Goal: Task Accomplishment & Management: Complete application form

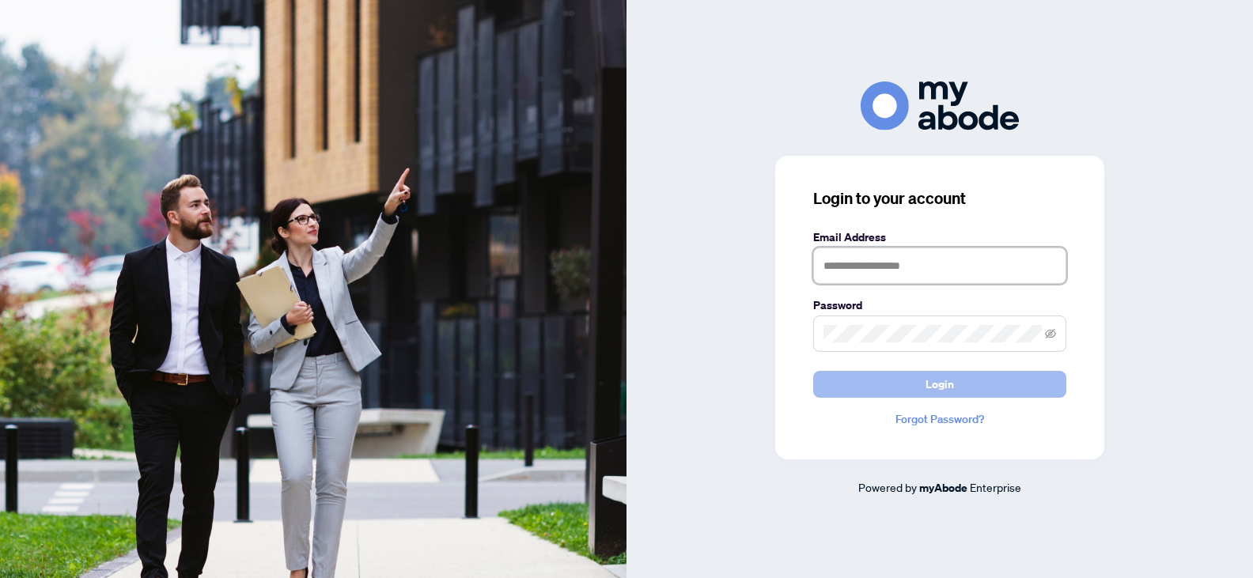
type input "**********"
click at [922, 378] on button "Login" at bounding box center [939, 384] width 253 height 27
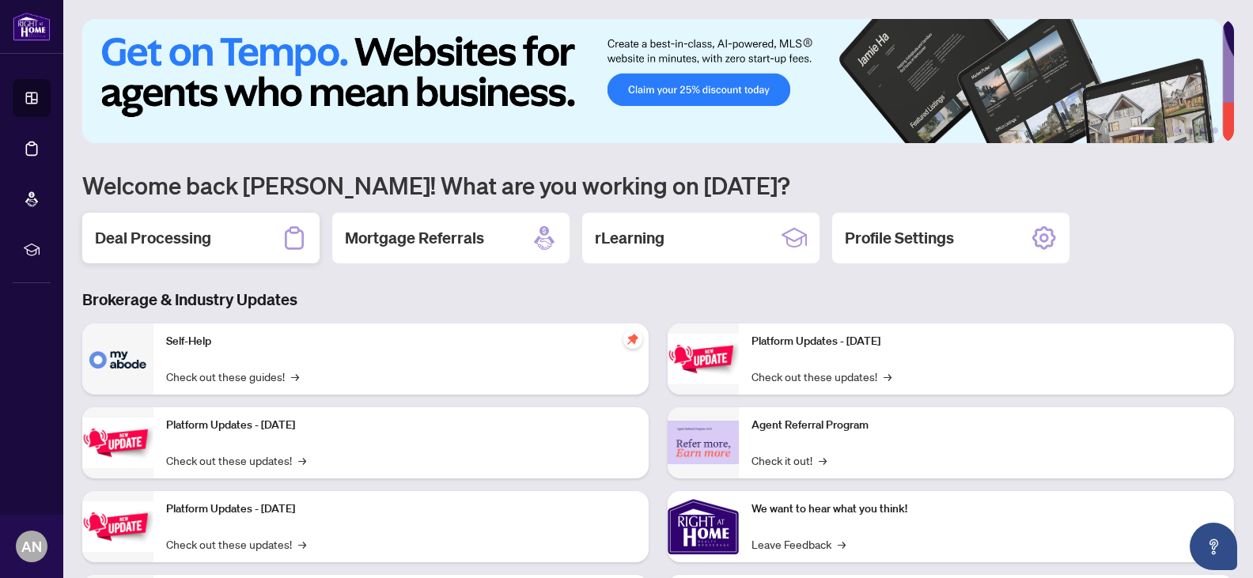
click at [172, 235] on h2 "Deal Processing" at bounding box center [153, 238] width 116 height 22
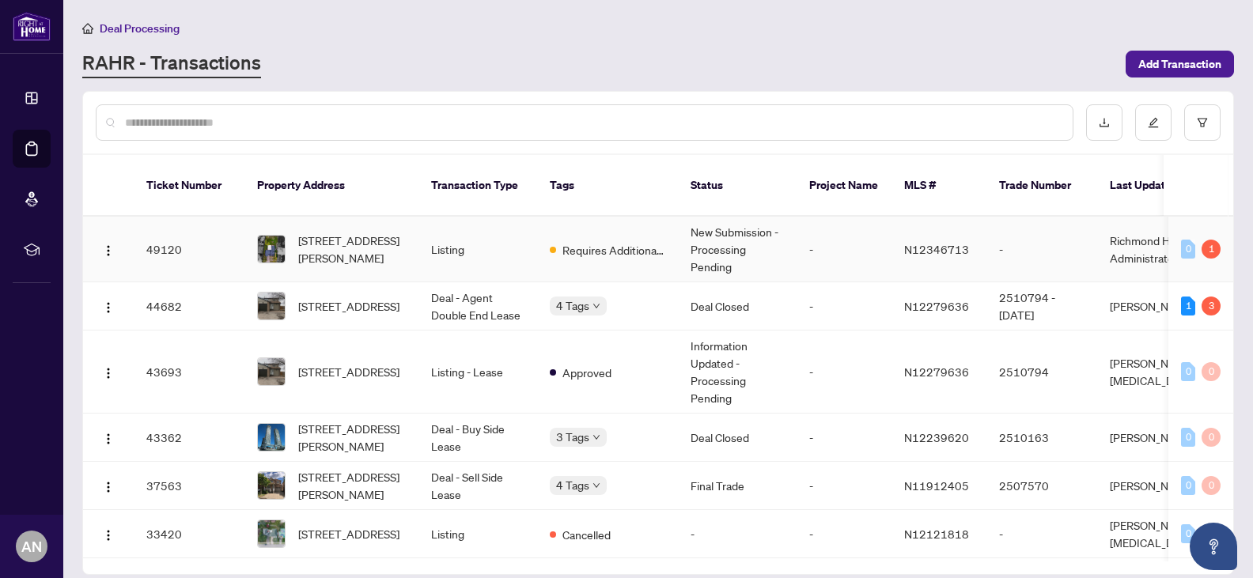
click at [716, 221] on td "New Submission - Processing Pending" at bounding box center [737, 250] width 119 height 66
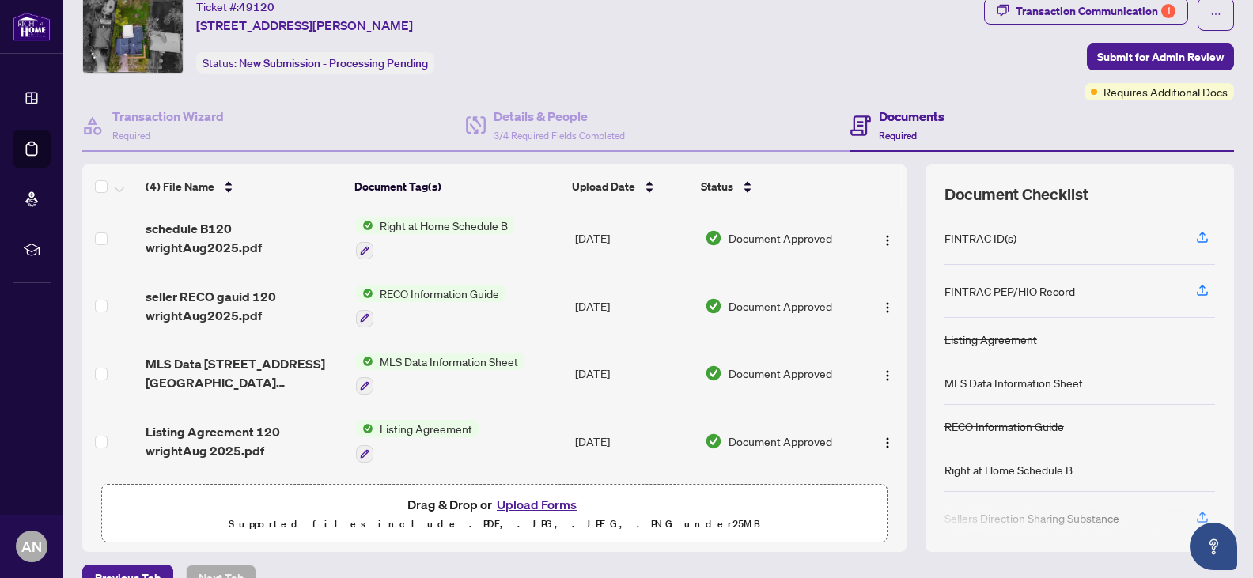
scroll to position [84, 0]
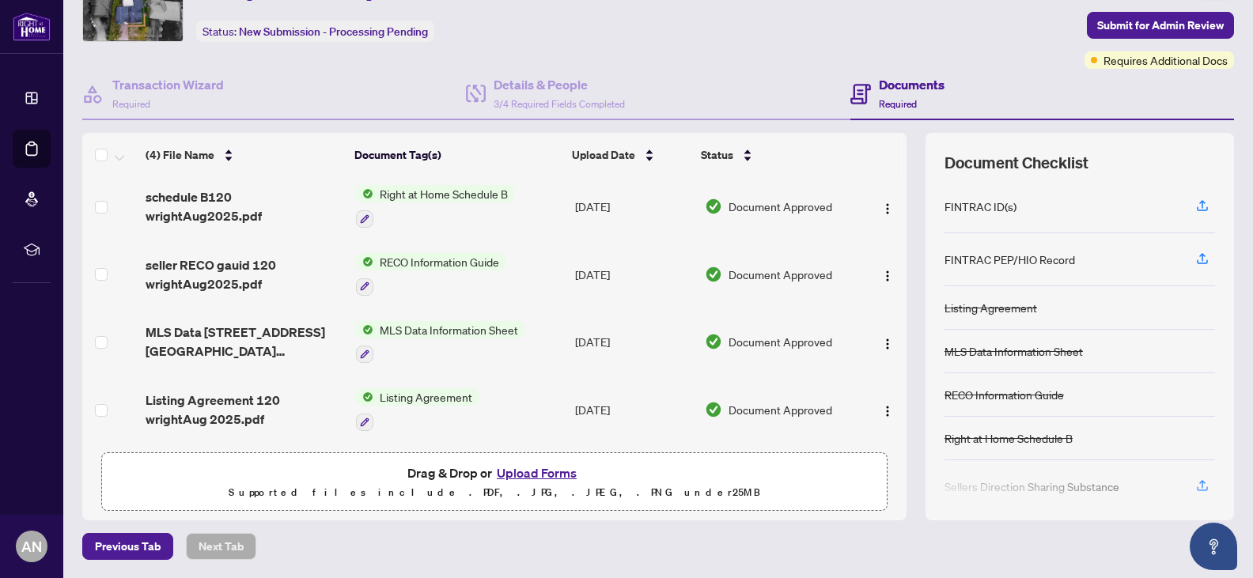
click at [515, 468] on button "Upload Forms" at bounding box center [536, 473] width 89 height 21
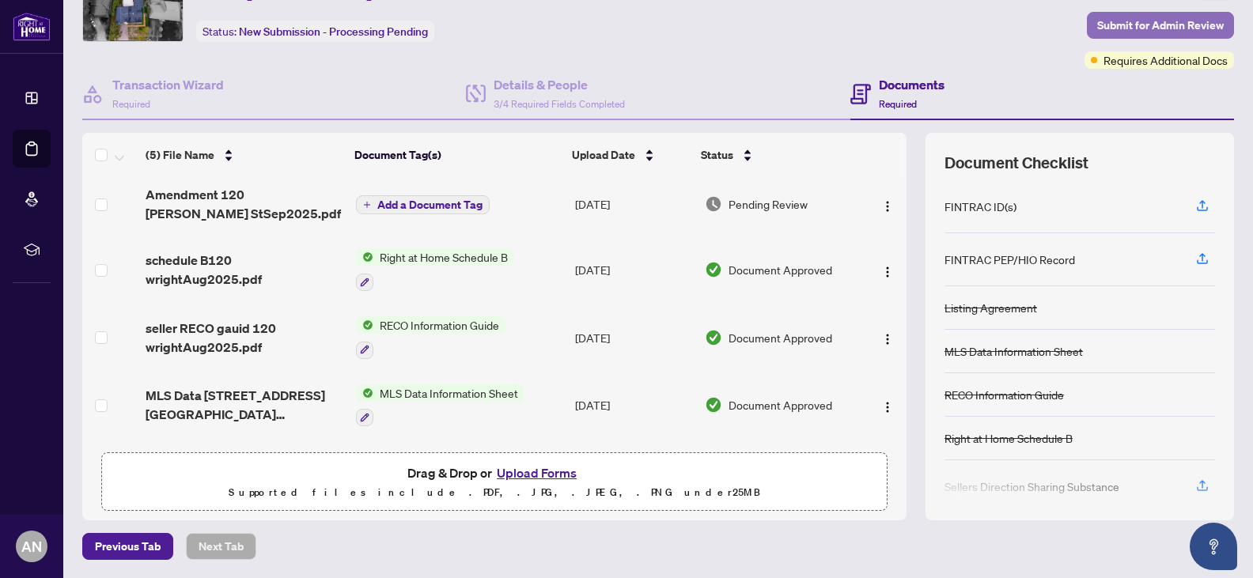
click at [1130, 16] on span "Submit for Admin Review" at bounding box center [1160, 25] width 127 height 25
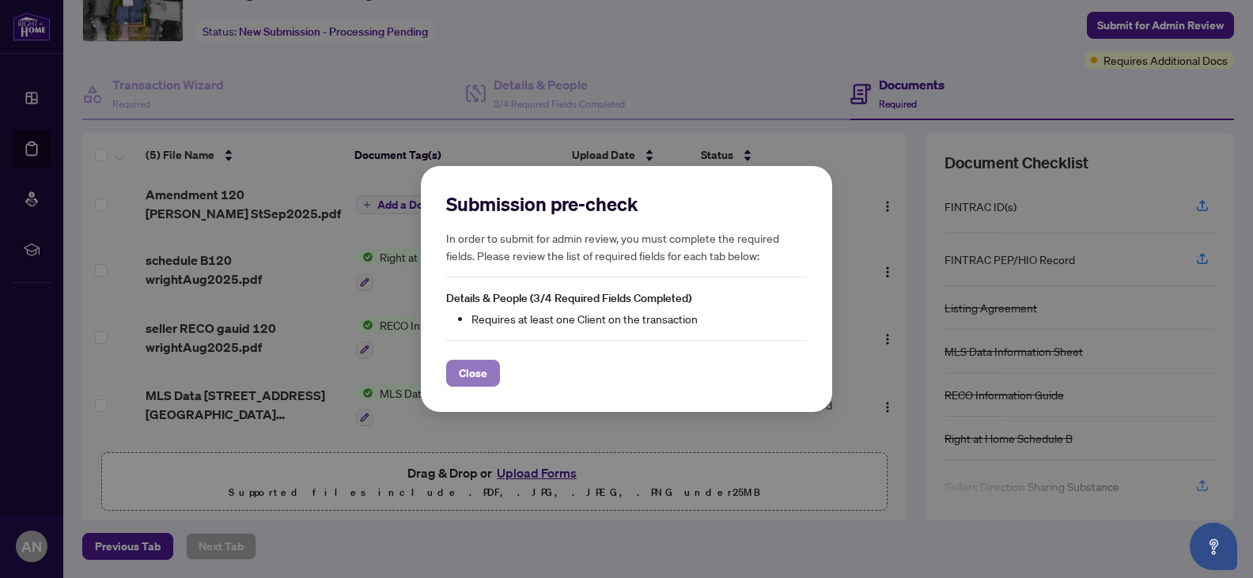
click at [475, 369] on span "Close" at bounding box center [473, 373] width 28 height 25
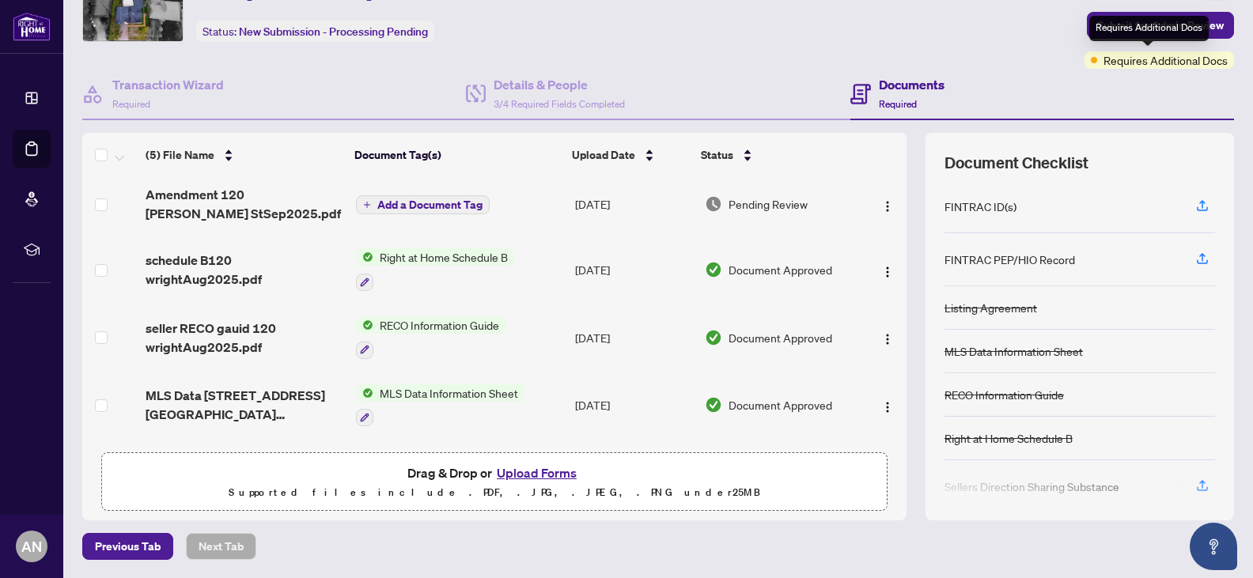
click at [1114, 62] on span "Requires Additional Docs" at bounding box center [1165, 59] width 124 height 17
click at [1136, 85] on div "Documents Required" at bounding box center [1042, 94] width 384 height 51
click at [1091, 60] on span at bounding box center [1094, 60] width 6 height 6
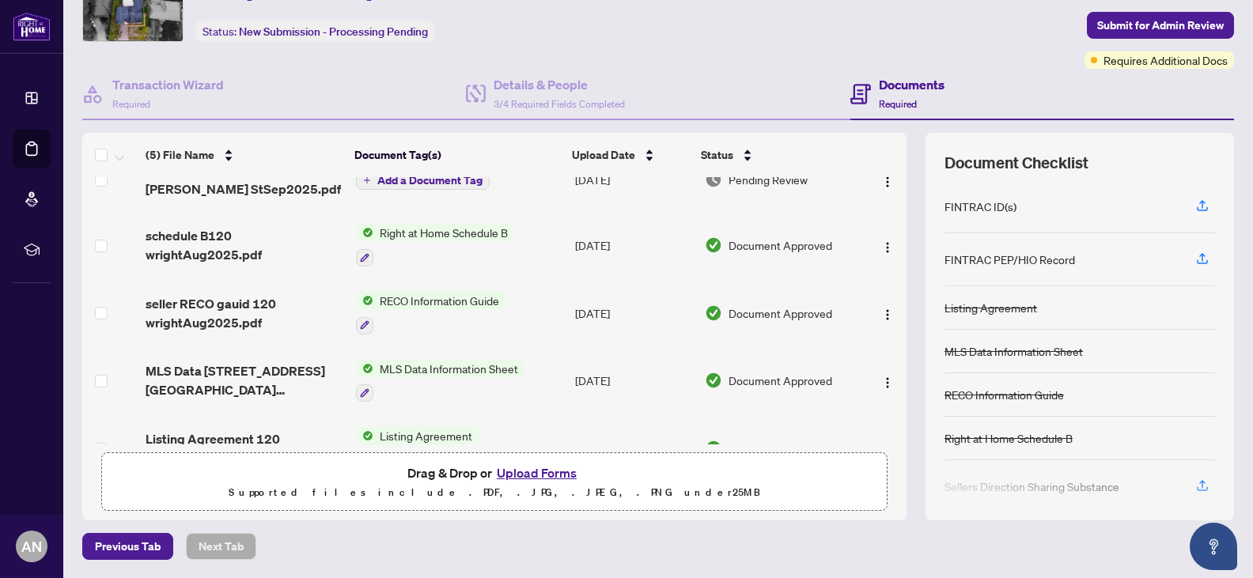
scroll to position [0, 0]
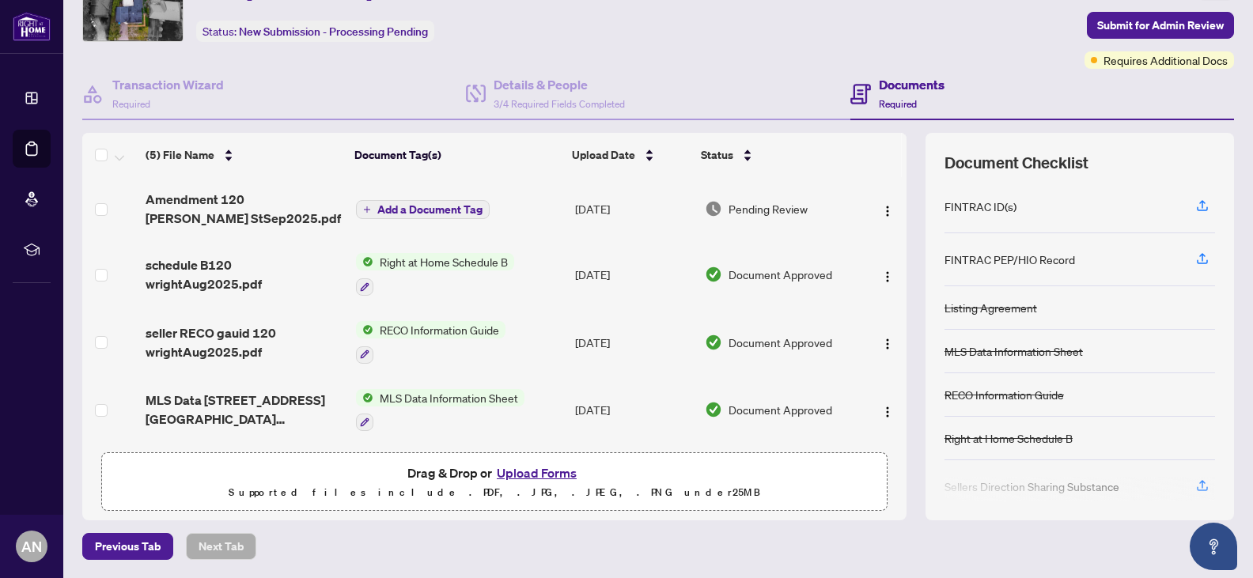
click at [429, 204] on span "Add a Document Tag" at bounding box center [429, 209] width 105 height 11
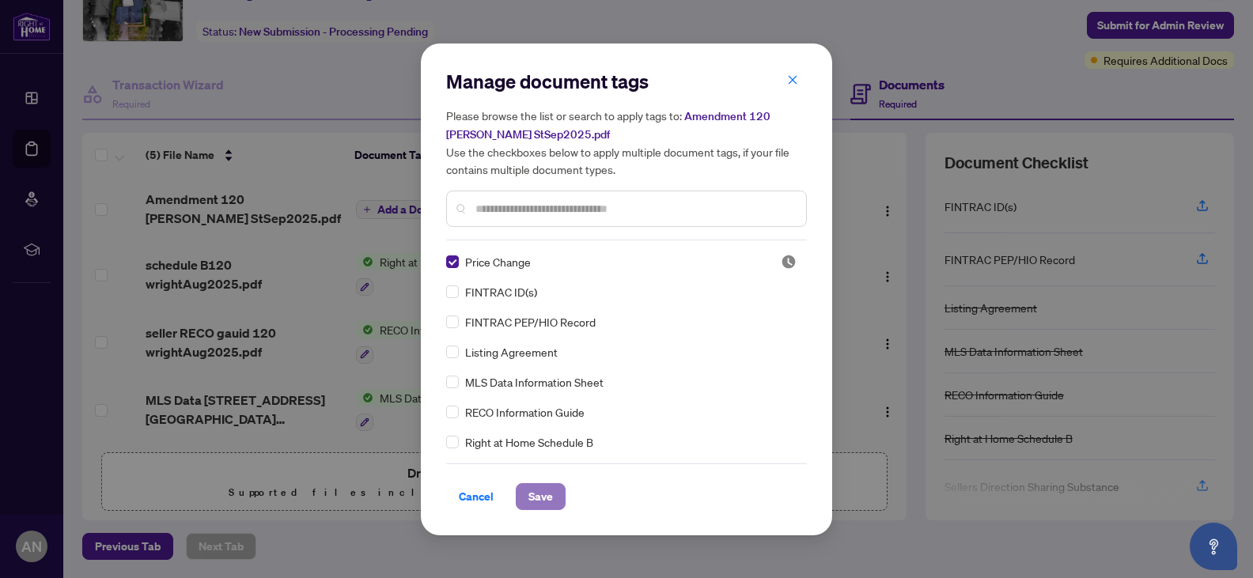
click at [543, 490] on span "Save" at bounding box center [540, 496] width 25 height 25
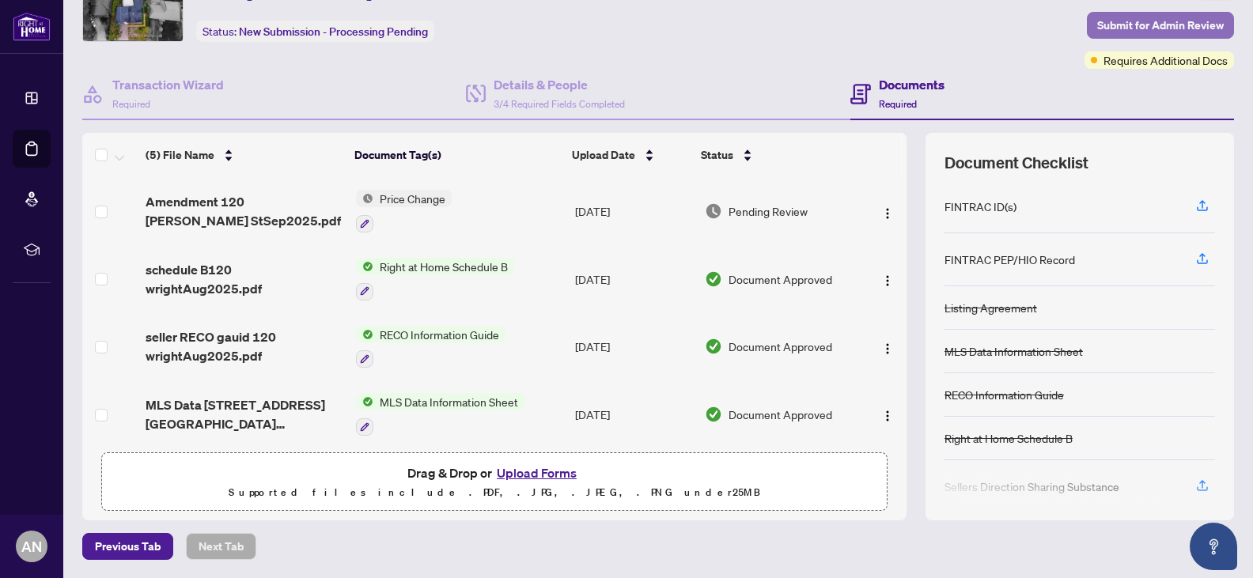
click at [1156, 19] on span "Submit for Admin Review" at bounding box center [1160, 25] width 127 height 25
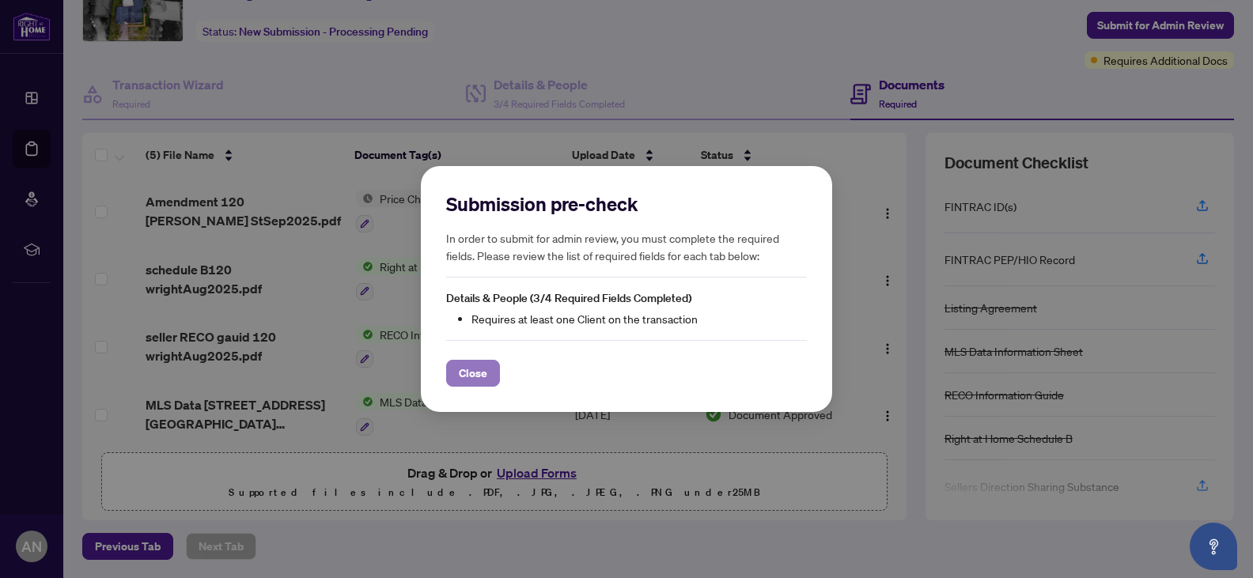
click at [471, 366] on span "Close" at bounding box center [473, 373] width 28 height 25
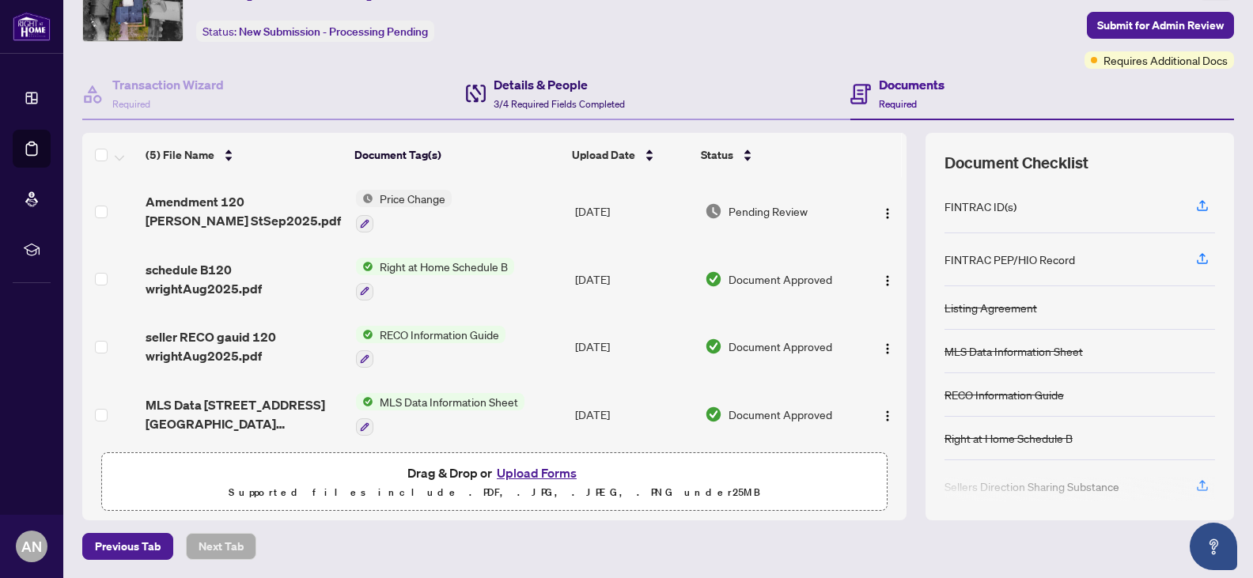
click at [534, 91] on h4 "Details & People" at bounding box center [559, 84] width 131 height 19
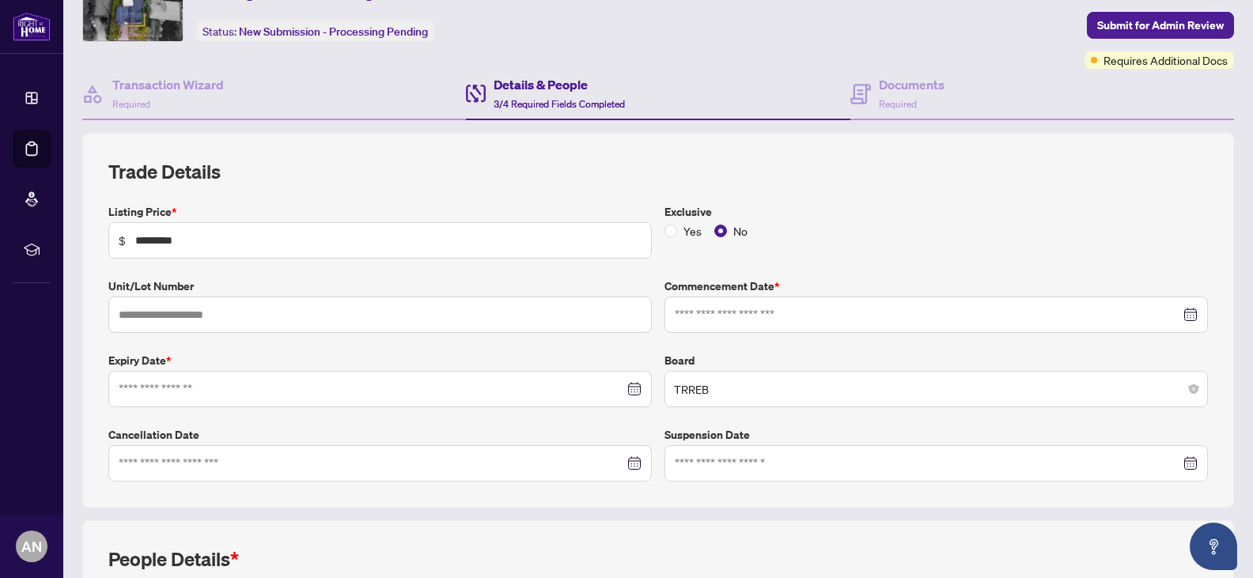
type input "**********"
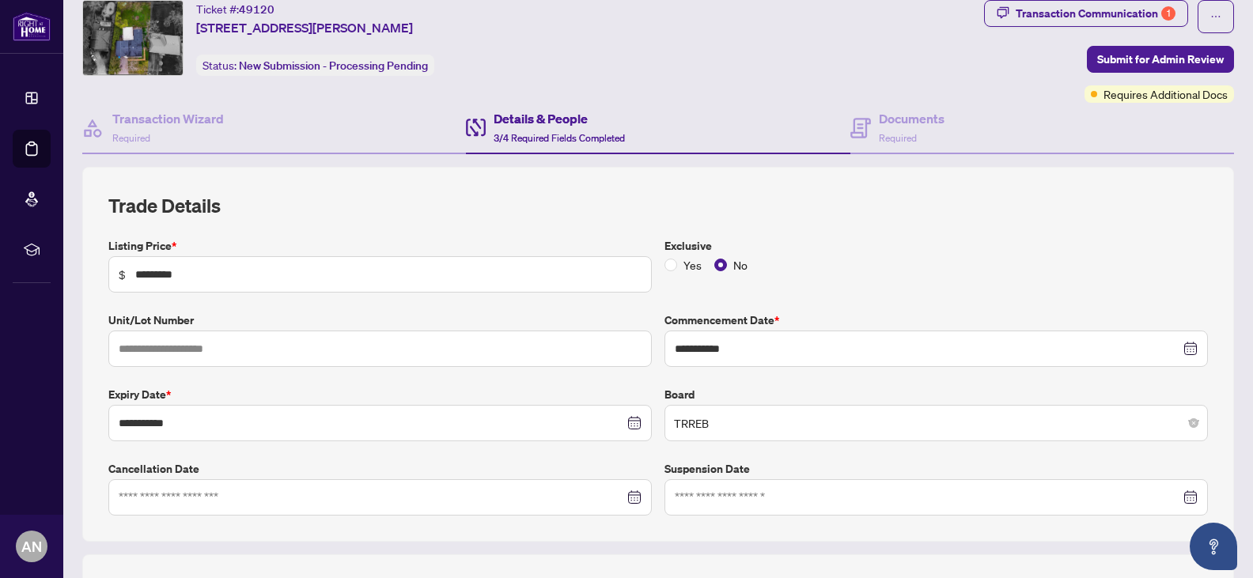
scroll to position [2, 0]
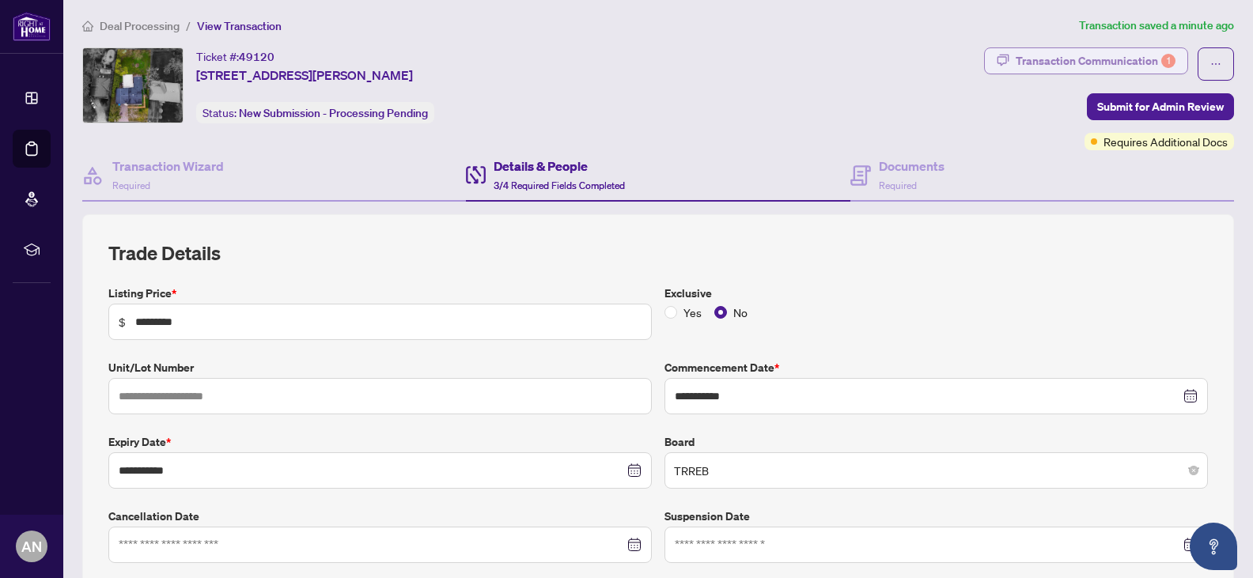
click at [1059, 53] on div "Transaction Communication 1" at bounding box center [1096, 60] width 160 height 25
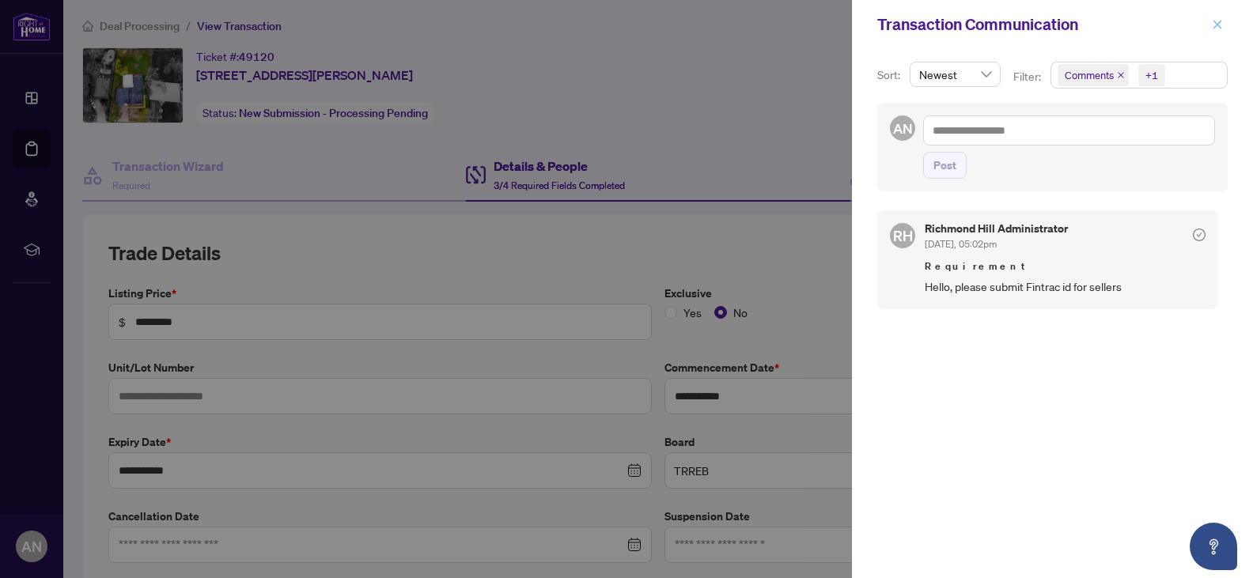
click at [1217, 21] on icon "close" at bounding box center [1217, 24] width 11 height 11
click at [1217, 21] on div "Transaction Communication" at bounding box center [1052, 24] width 401 height 49
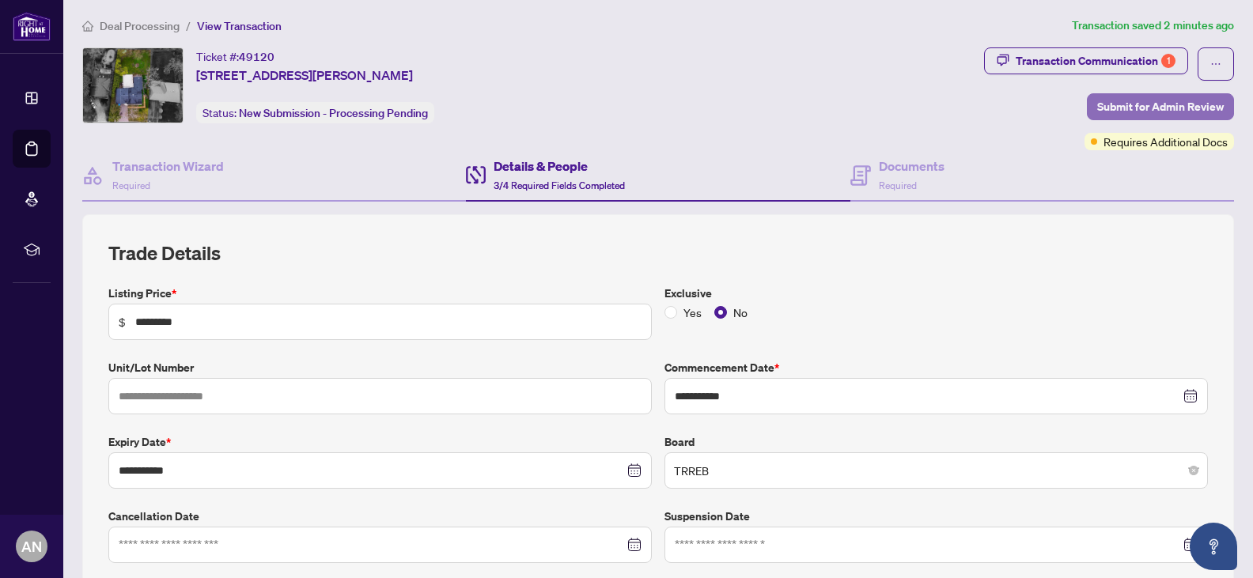
click at [1123, 103] on span "Submit for Admin Review" at bounding box center [1160, 106] width 127 height 25
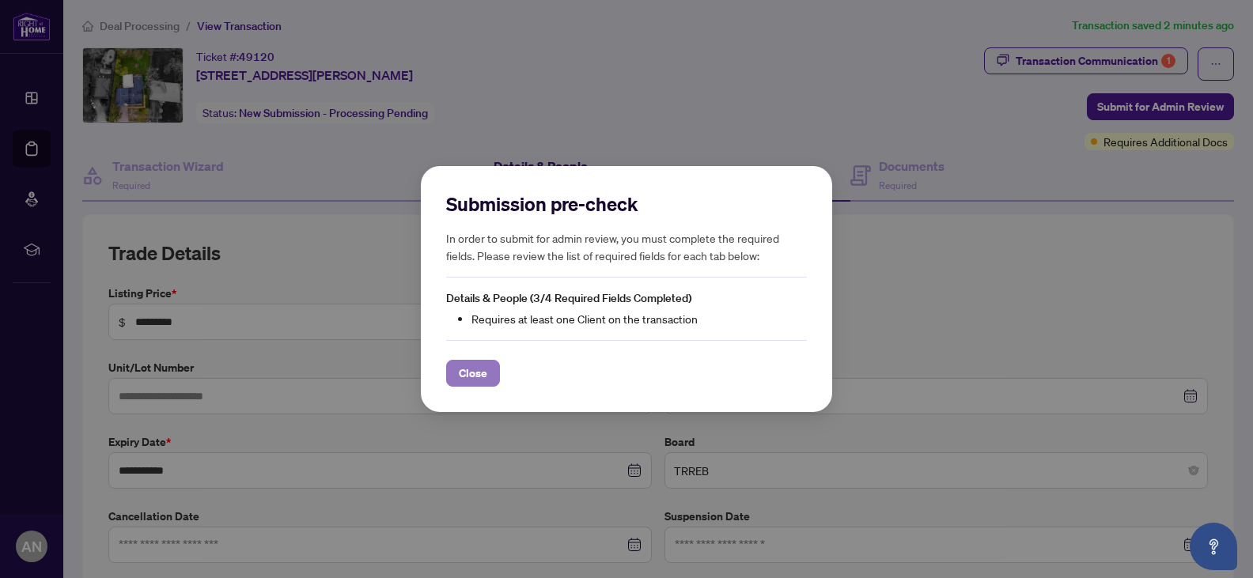
click at [461, 369] on span "Close" at bounding box center [473, 373] width 28 height 25
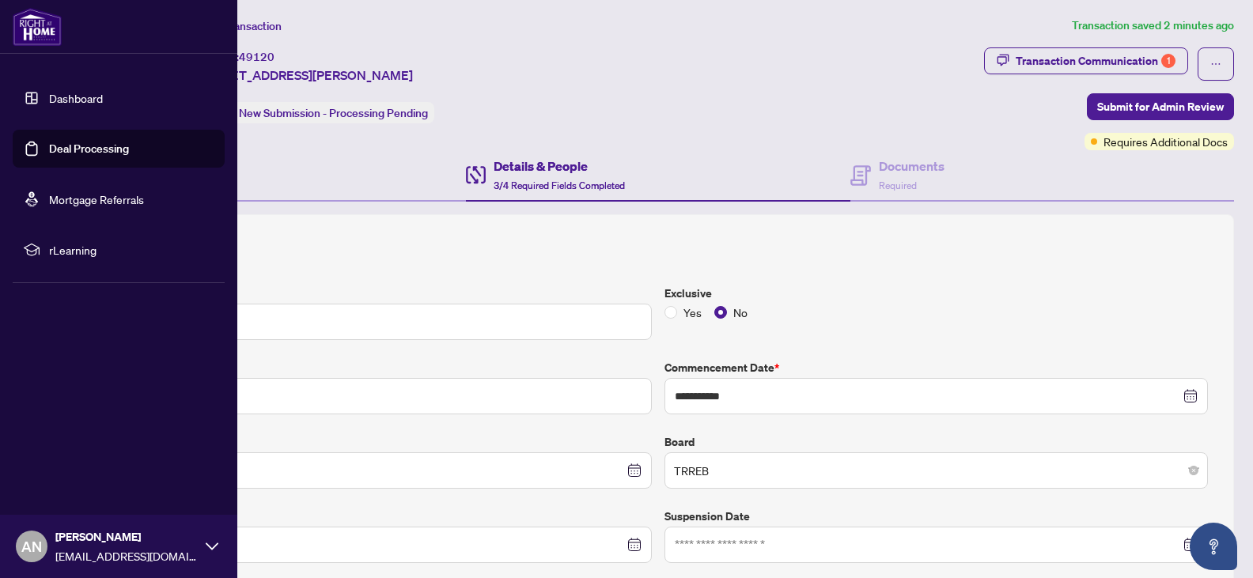
click at [57, 93] on link "Dashboard" at bounding box center [76, 98] width 54 height 14
